Goal: Task Accomplishment & Management: Manage account settings

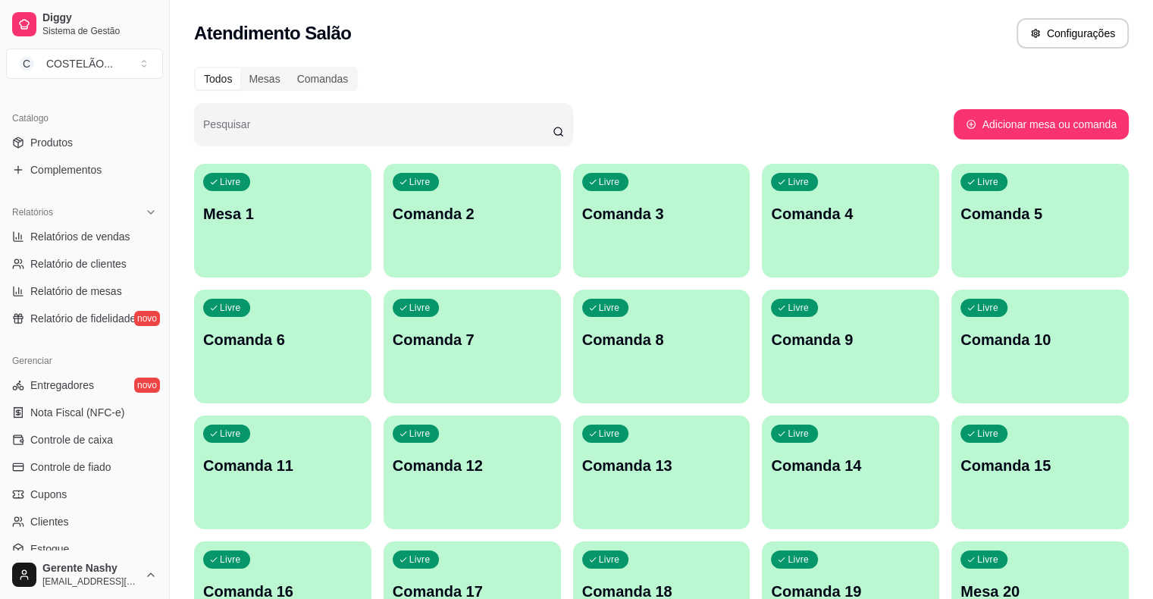
scroll to position [379, 0]
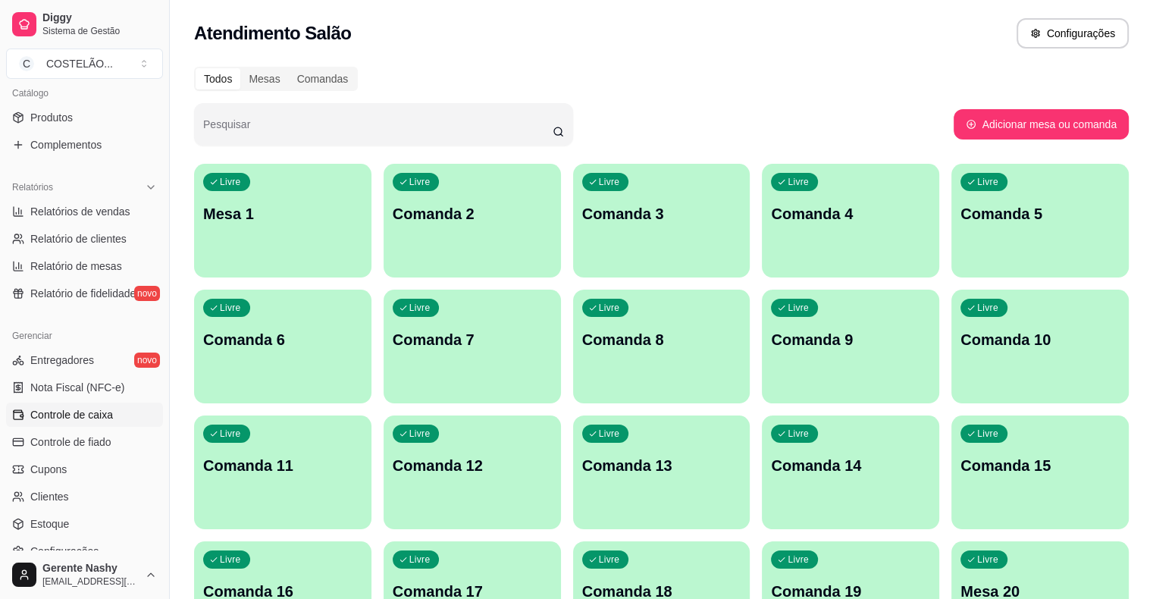
click at [90, 416] on span "Controle de caixa" at bounding box center [71, 414] width 83 height 15
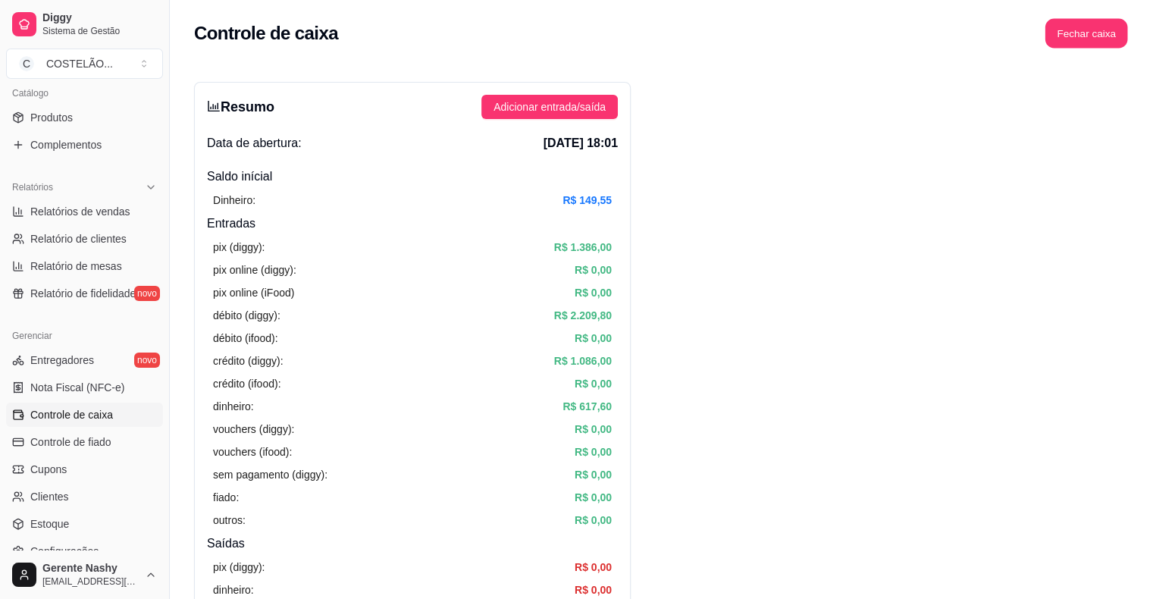
click at [1096, 23] on button "Fechar caixa" at bounding box center [1086, 34] width 83 height 30
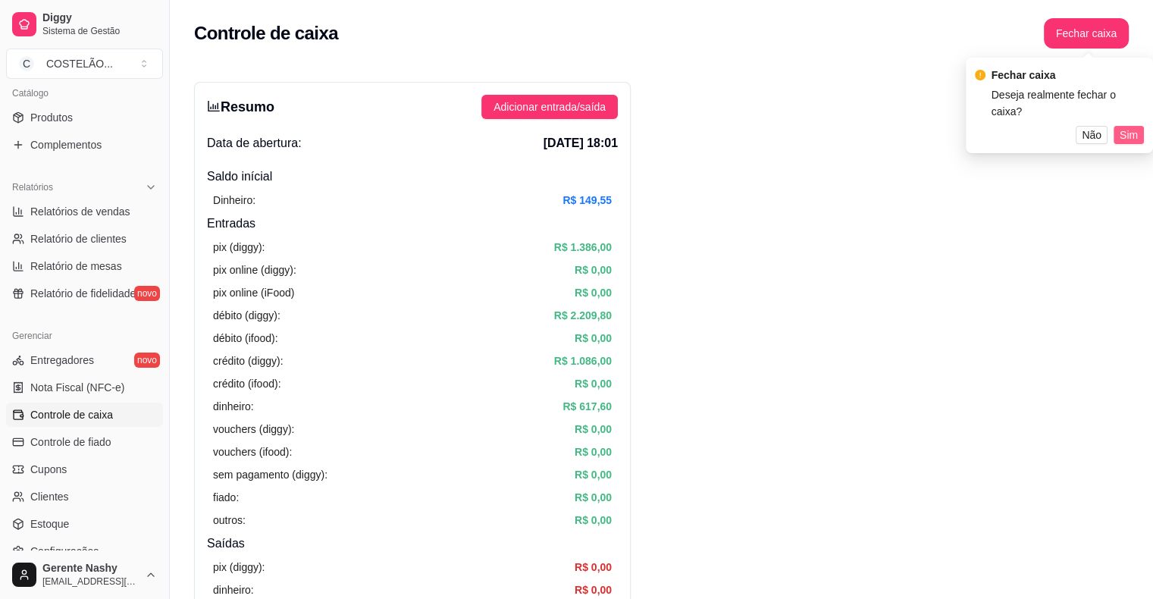
click at [1127, 127] on span "Sim" at bounding box center [1128, 135] width 18 height 17
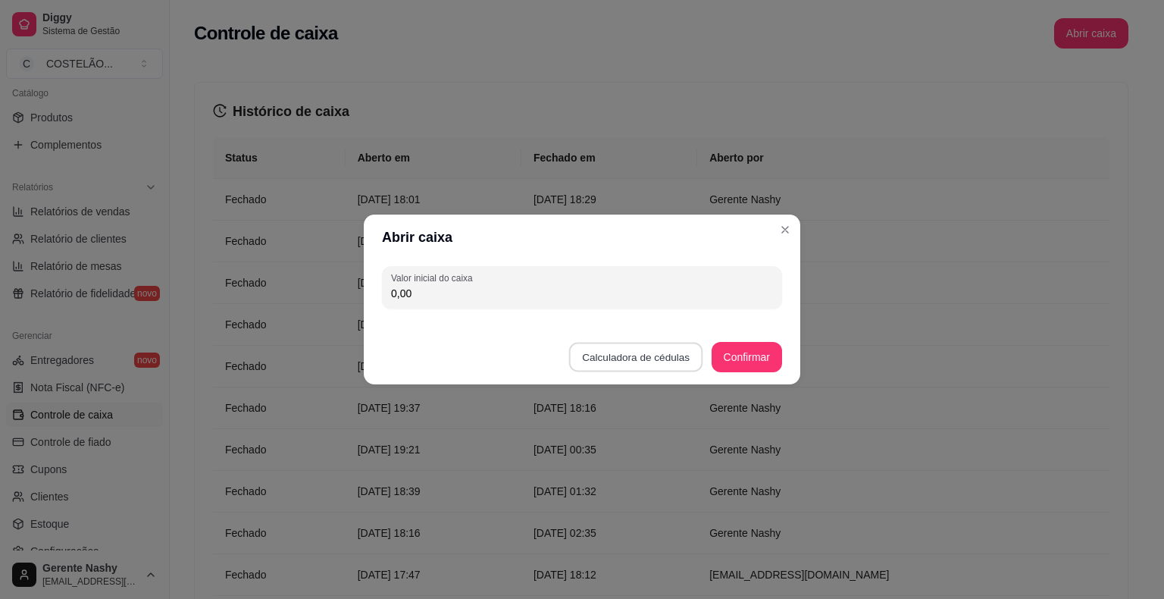
click at [610, 351] on button "Calculadora de cédulas" at bounding box center [636, 358] width 134 height 30
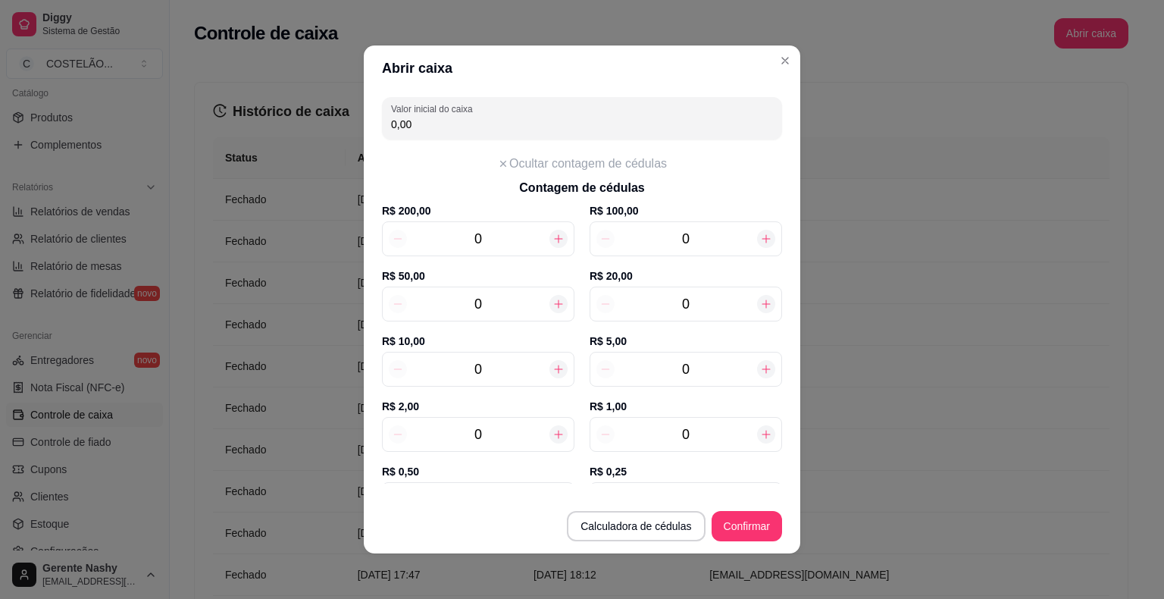
click at [788, 52] on button "Close" at bounding box center [785, 60] width 24 height 24
click at [777, 60] on div "Histórico de caixa Status Aberto em [GEOGRAPHIC_DATA] em [GEOGRAPHIC_DATA] por …" at bounding box center [661, 370] width 983 height 624
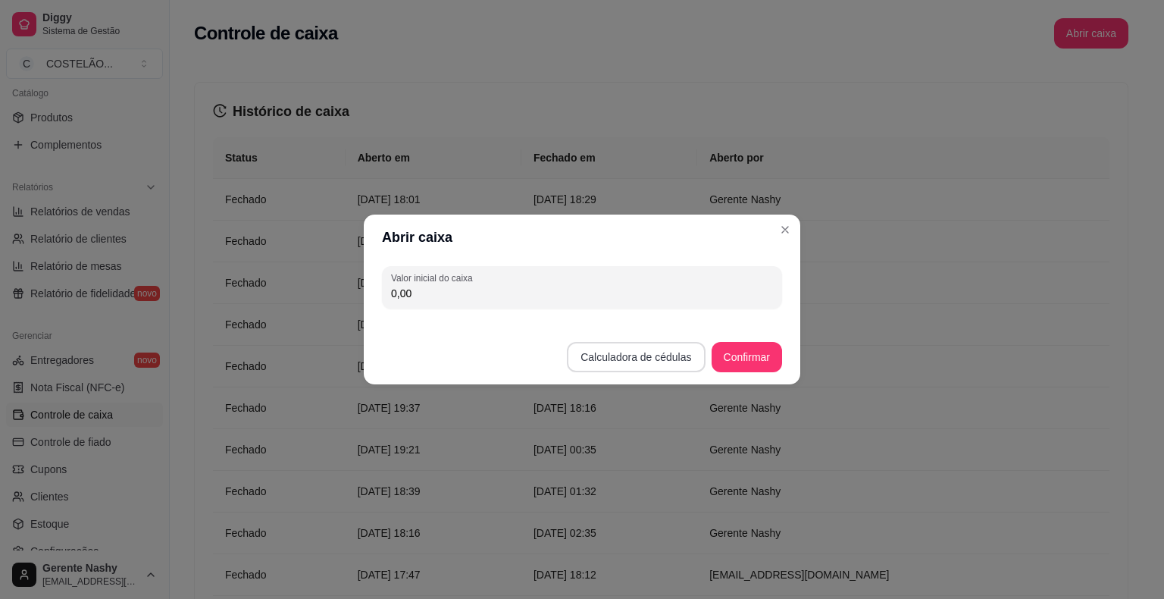
click at [653, 346] on button "Calculadora de cédulas" at bounding box center [636, 357] width 138 height 30
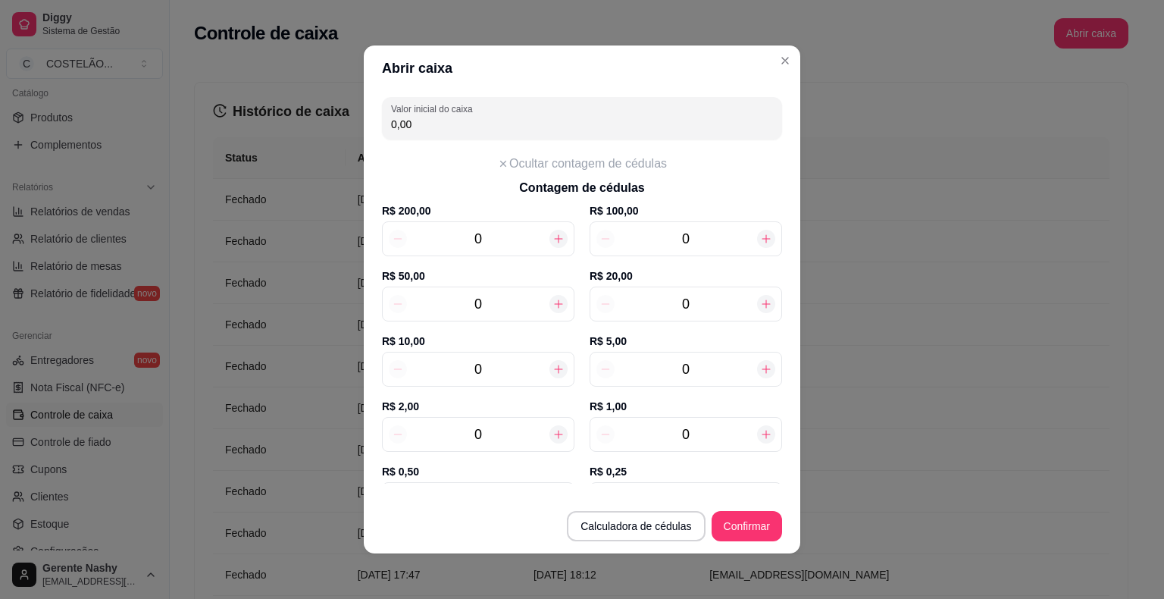
click at [671, 299] on input "0" at bounding box center [686, 303] width 142 height 21
type input "10"
type input "200,00"
type input "10"
click at [493, 436] on input "0" at bounding box center [478, 434] width 142 height 21
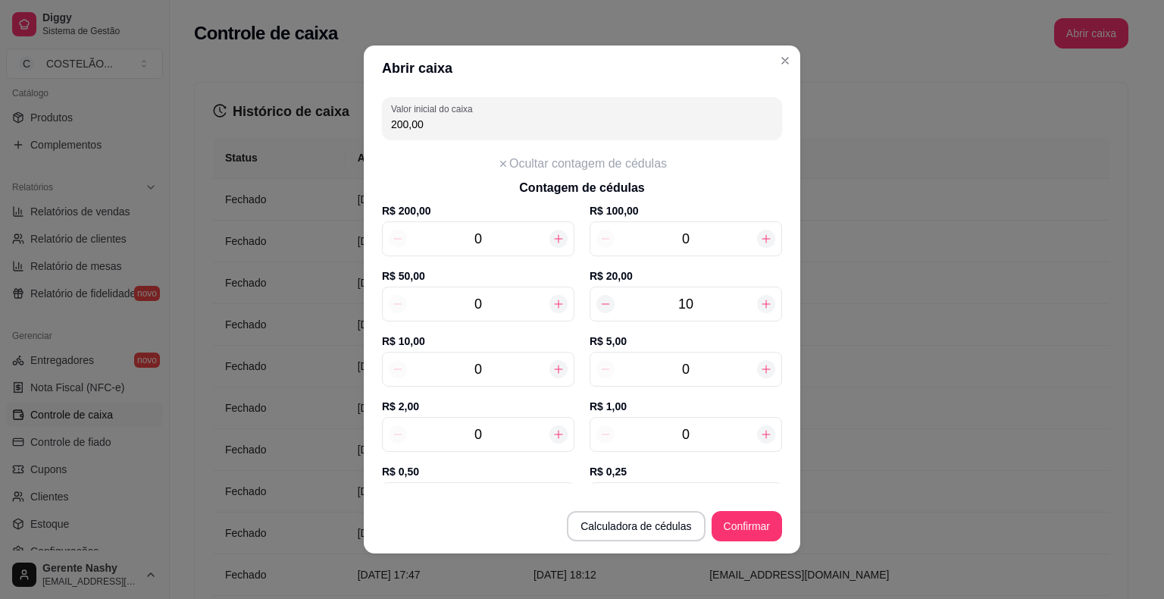
type input "1"
type input "202,00"
type input "10"
type input "220,00"
type input "10"
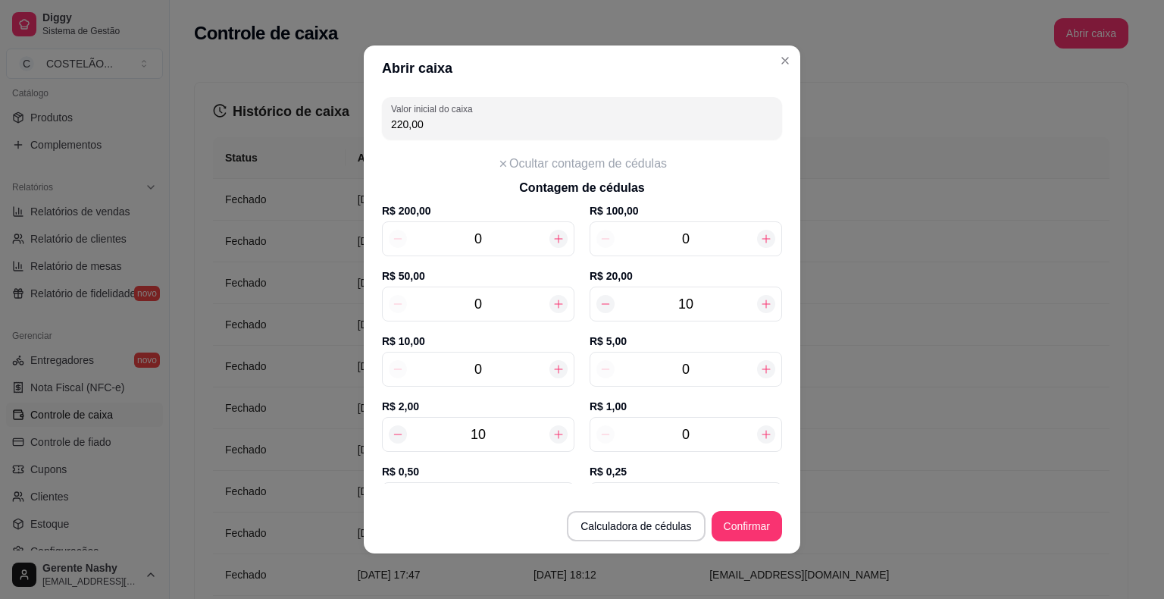
click at [477, 367] on input "0" at bounding box center [478, 368] width 142 height 21
type input "4"
type input "260,00"
type input "4"
click at [685, 364] on input "0" at bounding box center [686, 368] width 142 height 21
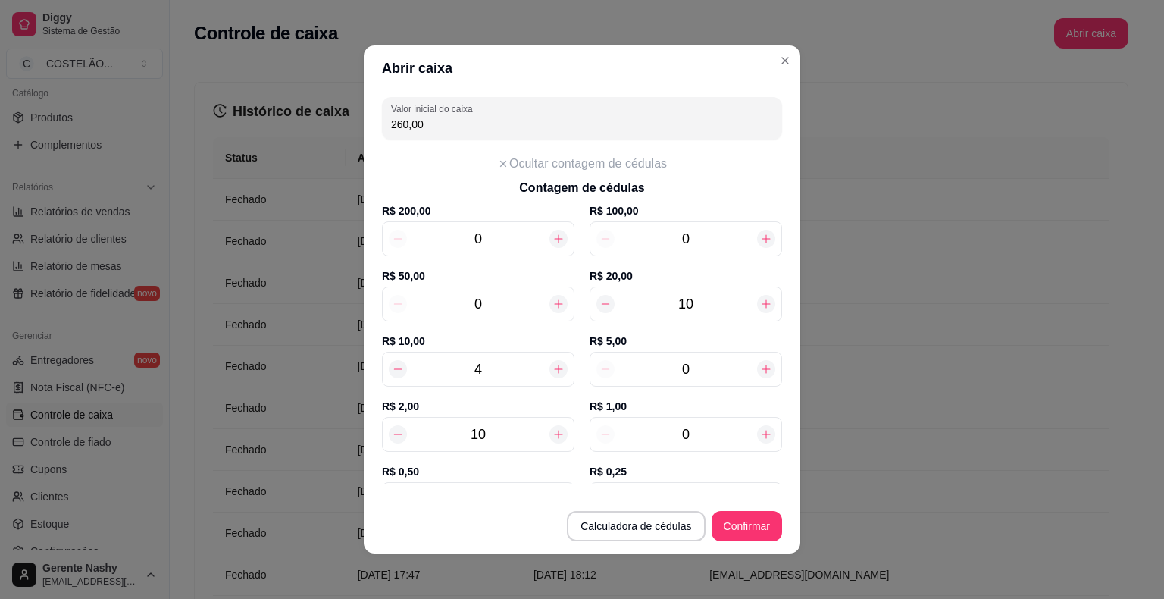
type input "5"
type input "285,00"
type input "5"
click at [686, 435] on input "0" at bounding box center [686, 434] width 142 height 21
type input "7"
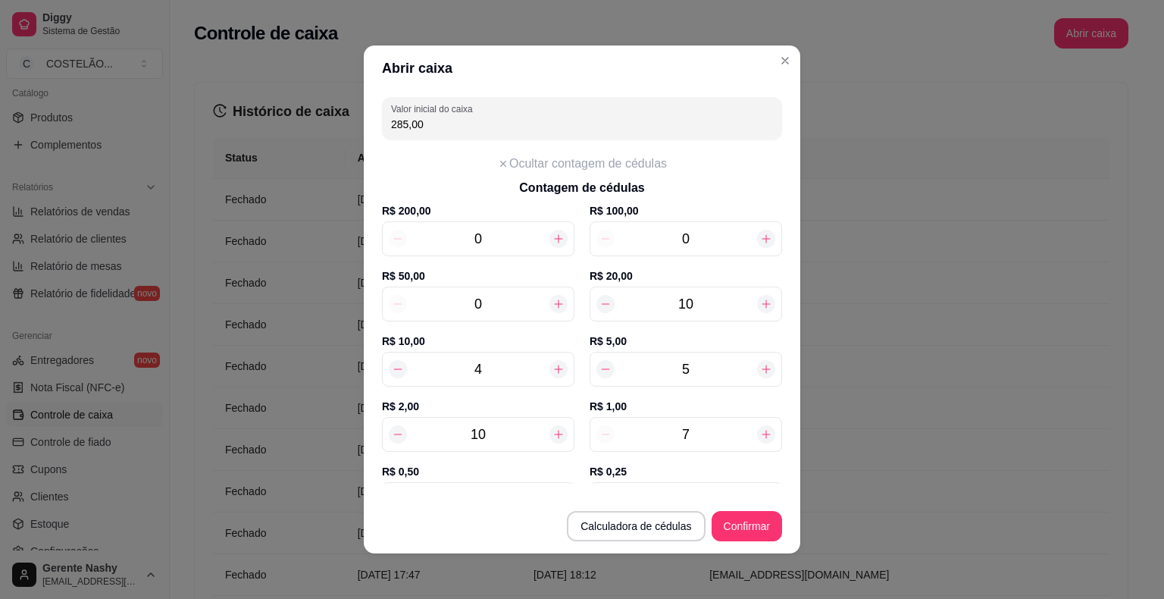
type input "292,00"
type input "7"
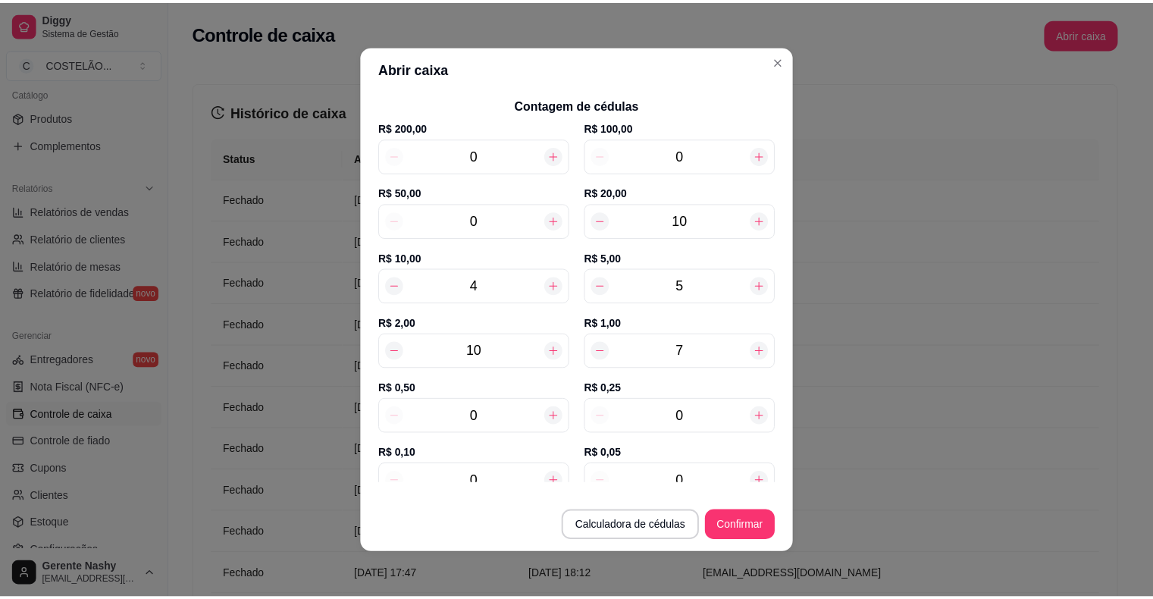
scroll to position [91, 0]
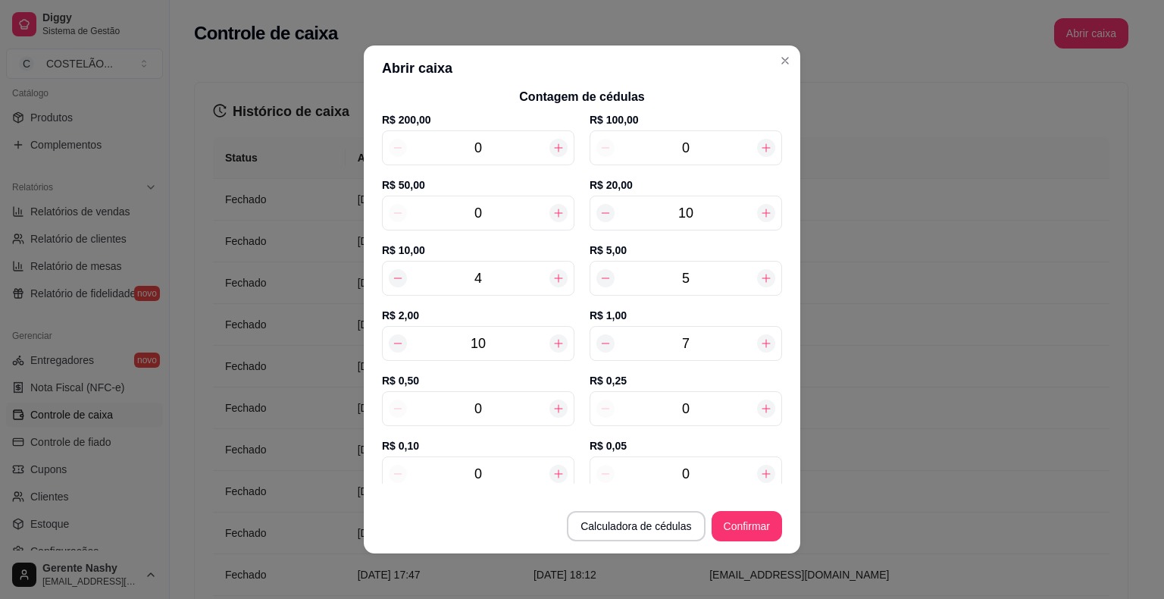
click at [496, 405] on input "0" at bounding box center [478, 408] width 142 height 21
type input "9"
type input "296,50"
type input "9"
click at [703, 408] on input "0" at bounding box center [686, 408] width 142 height 21
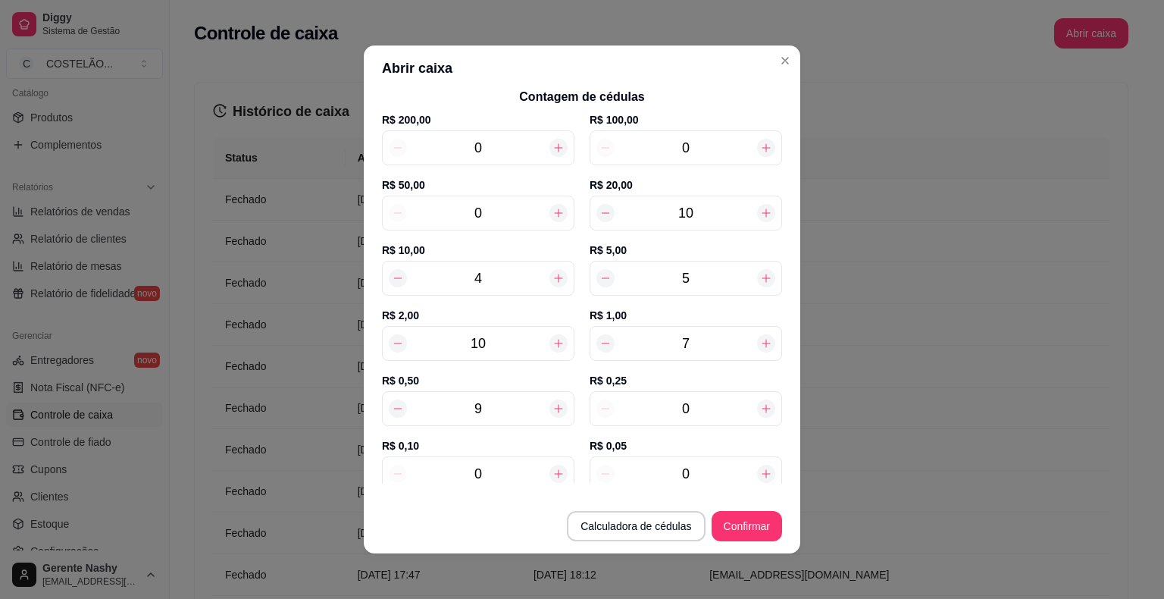
type input "6"
type input "298,00"
type input "0"
type input "296,50"
type input "7"
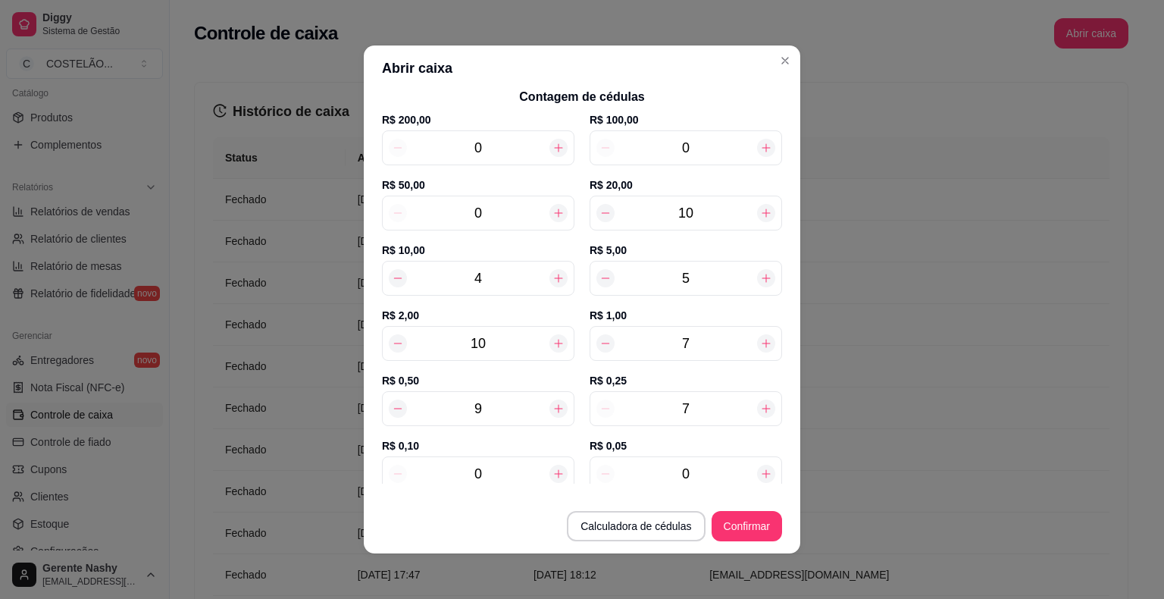
type input "298,25"
type input "7"
click at [696, 480] on input "0" at bounding box center [686, 473] width 142 height 21
type input "6"
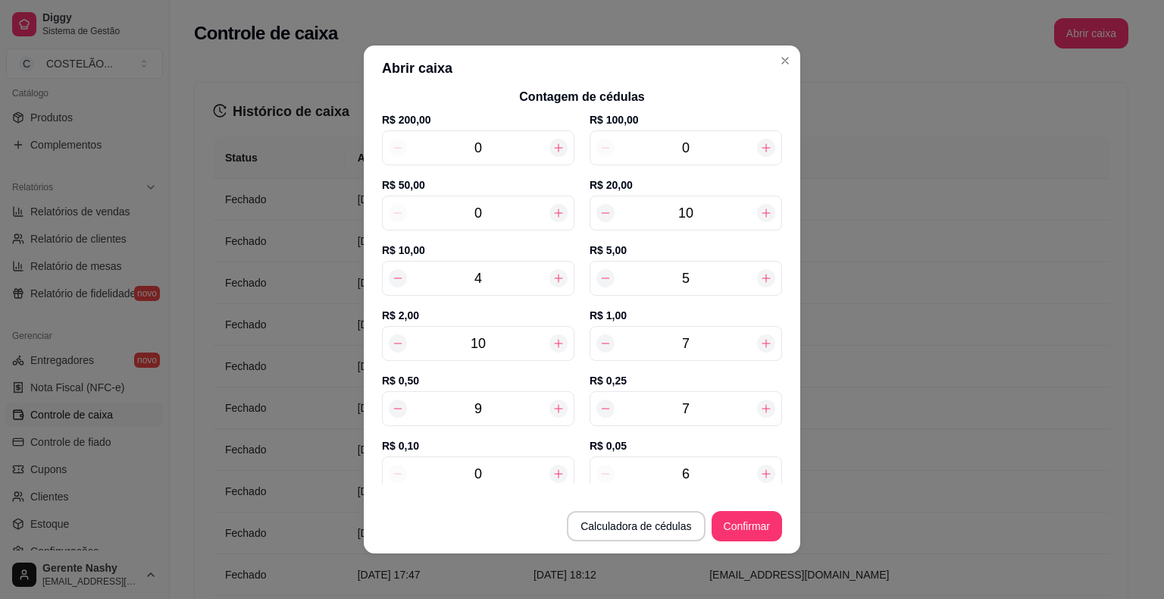
type input "298,55"
type input "6"
click at [743, 518] on button "Confirmar" at bounding box center [747, 526] width 70 height 30
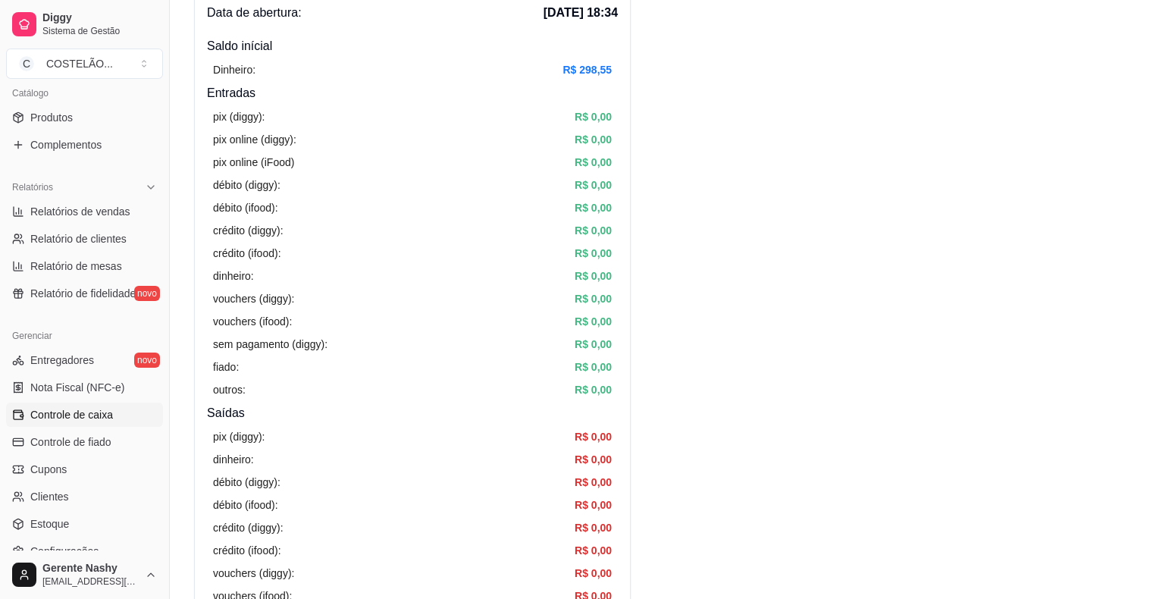
scroll to position [0, 0]
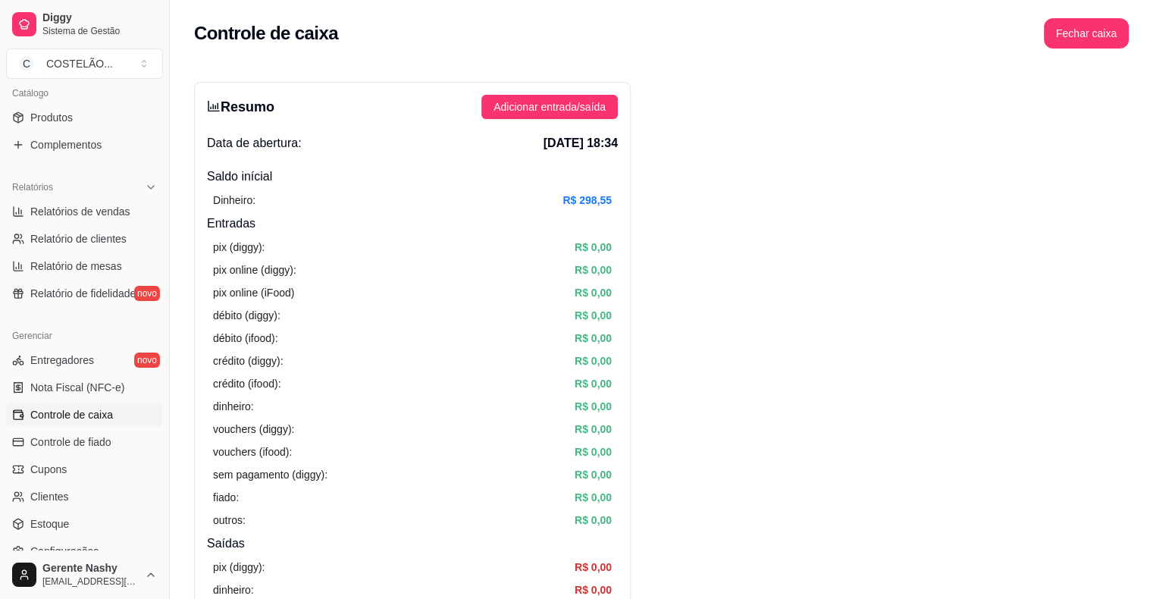
click at [1091, 30] on button "Fechar caixa" at bounding box center [1085, 33] width 85 height 30
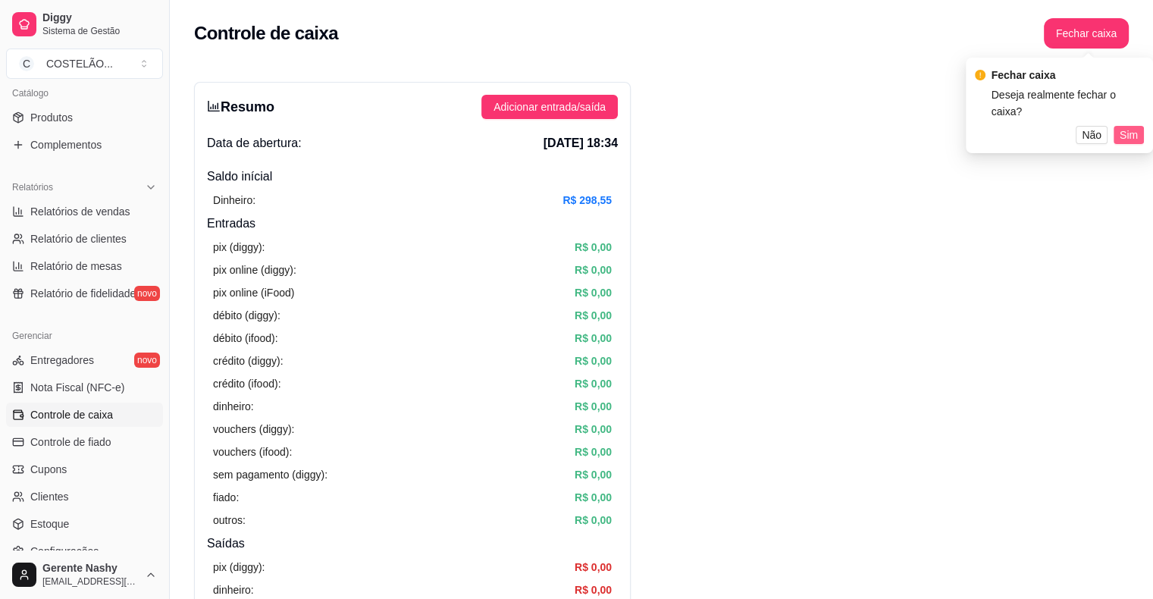
click at [1126, 130] on span "Sim" at bounding box center [1128, 135] width 18 height 17
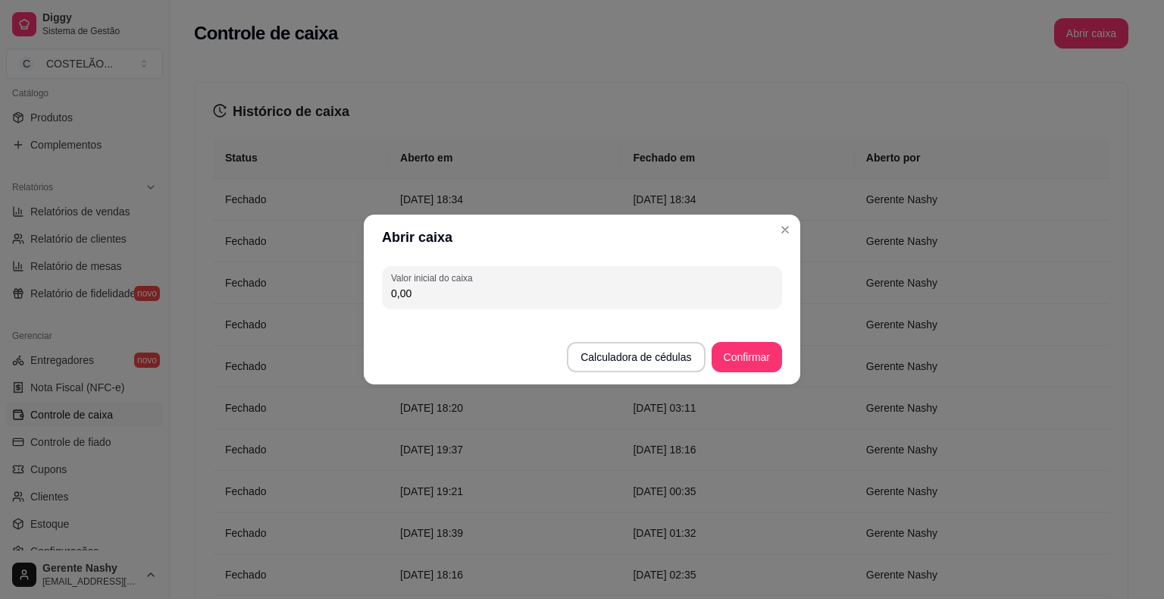
click at [615, 289] on input "0,00" at bounding box center [582, 293] width 382 height 15
click at [473, 289] on input "0,00" at bounding box center [582, 293] width 382 height 15
type input "110,50"
click at [732, 358] on button "Confirmar" at bounding box center [746, 358] width 69 height 30
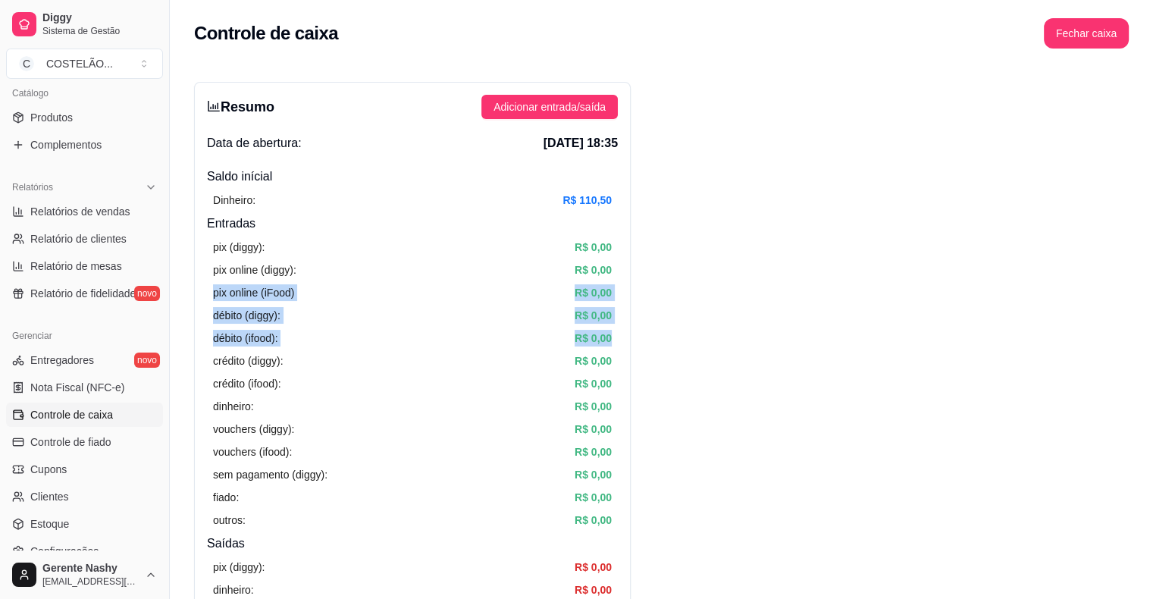
drag, startPoint x: 931, startPoint y: 338, endPoint x: 798, endPoint y: 277, distance: 145.8
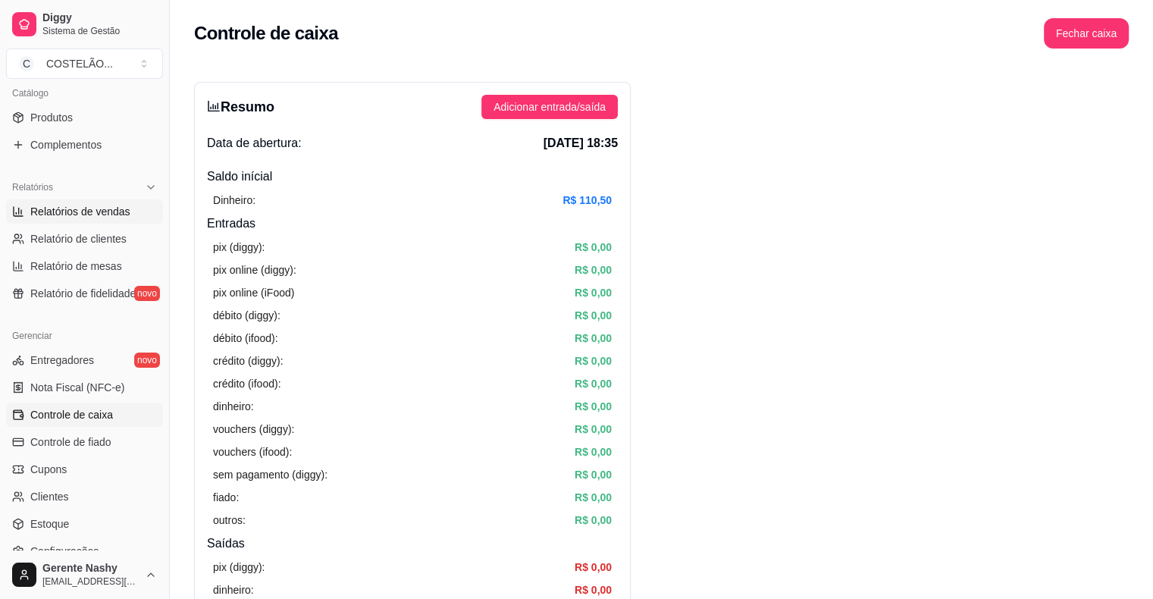
click at [115, 218] on link "Relatórios de vendas" at bounding box center [84, 211] width 157 height 24
select select "ALL"
select select "0"
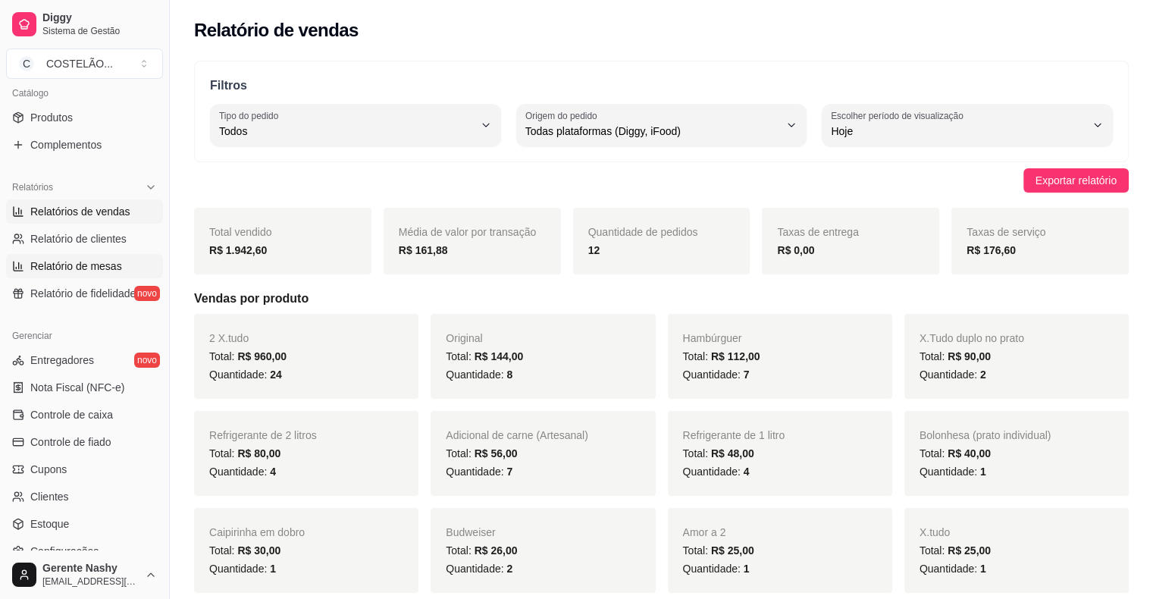
click at [99, 266] on span "Relatório de mesas" at bounding box center [76, 265] width 92 height 15
select select "TOTAL_OF_ORDERS"
select select "7"
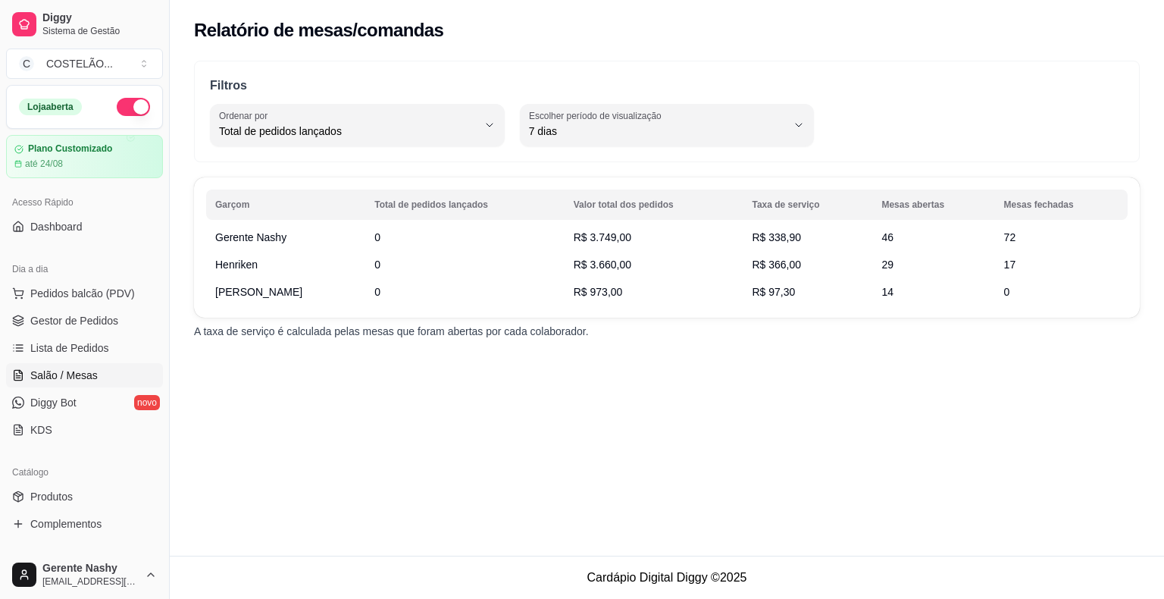
click at [92, 374] on span "Salão / Mesas" at bounding box center [63, 375] width 67 height 15
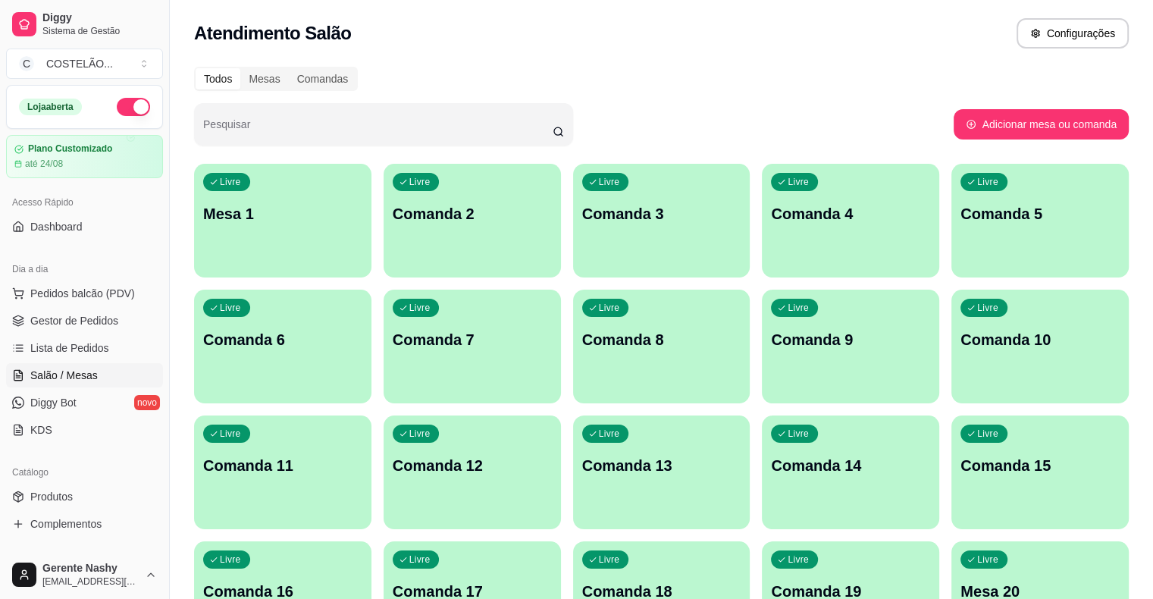
click at [267, 233] on div "Livre Mesa 1" at bounding box center [282, 211] width 177 height 95
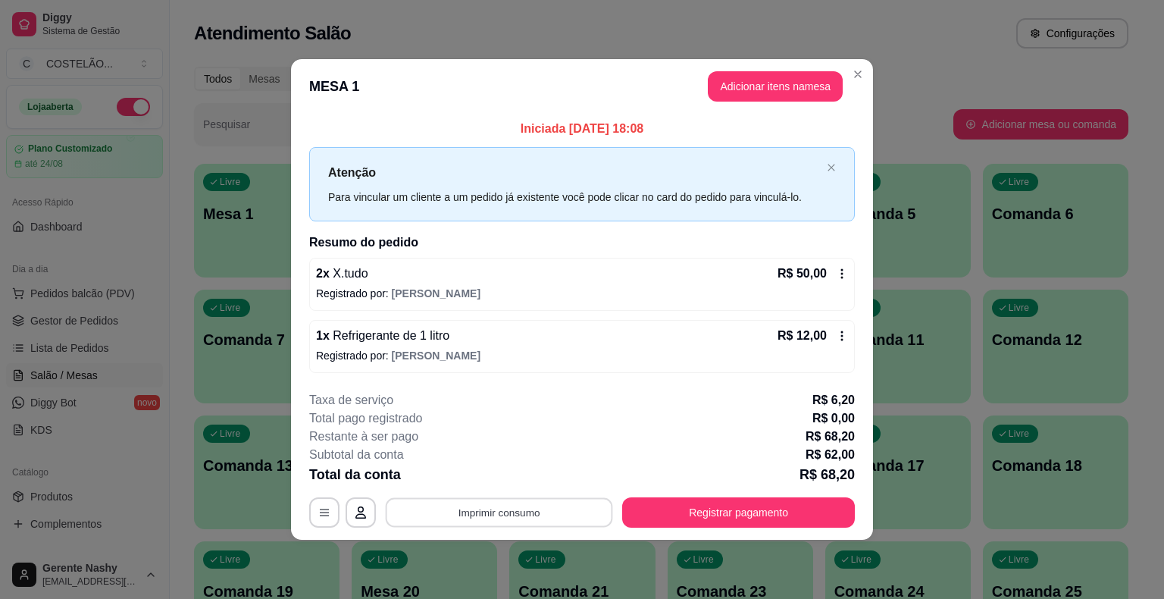
click at [521, 498] on button "Imprimir consumo" at bounding box center [499, 512] width 227 height 30
click at [513, 450] on button "IMPRESSORA EPSON CAIXA" at bounding box center [505, 445] width 141 height 23
click at [1009, 41] on div "Atendimento Salão Configurações" at bounding box center [661, 33] width 934 height 30
